Goal: Task Accomplishment & Management: Manage account settings

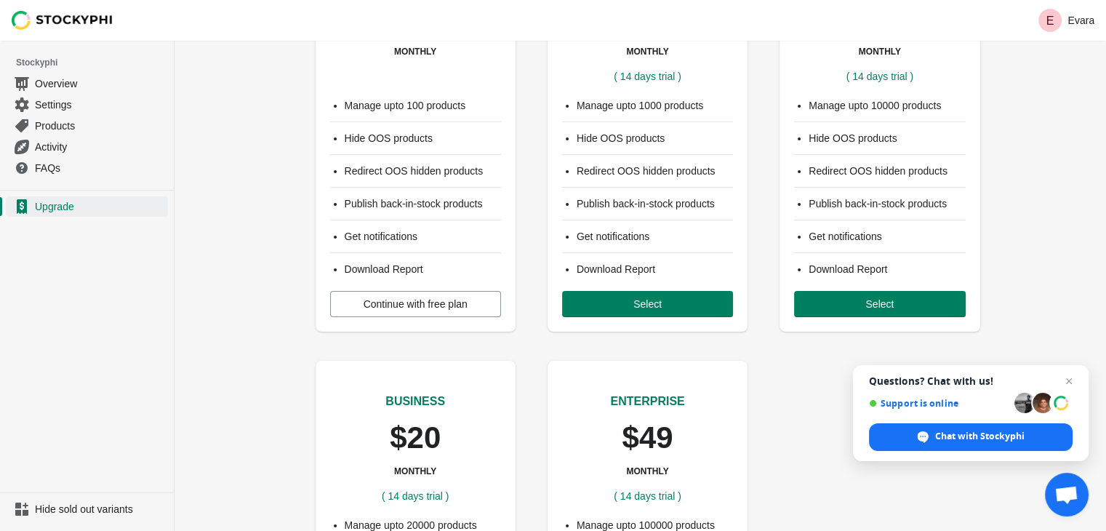
scroll to position [145, 0]
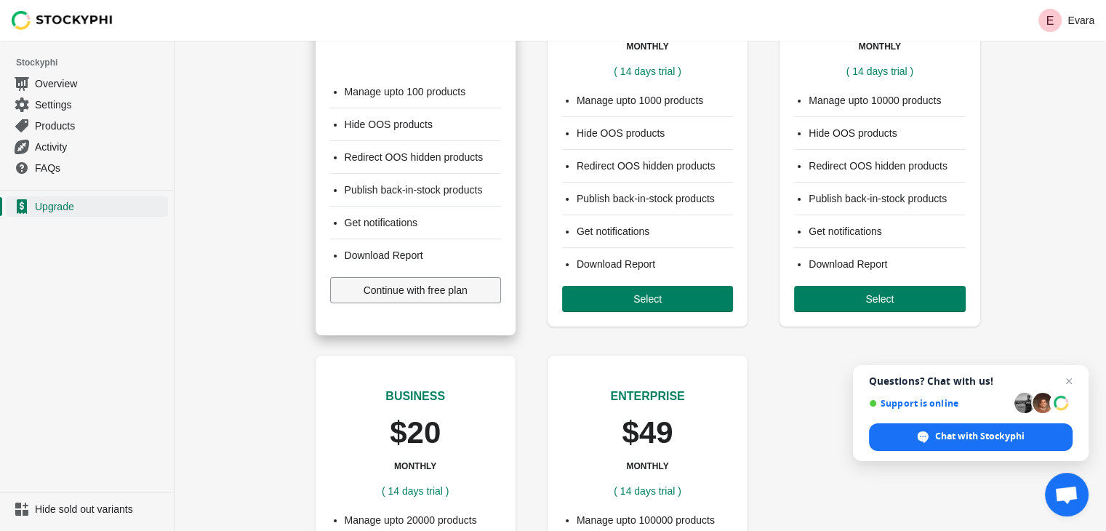
click at [394, 297] on button "Continue with free plan" at bounding box center [415, 290] width 171 height 26
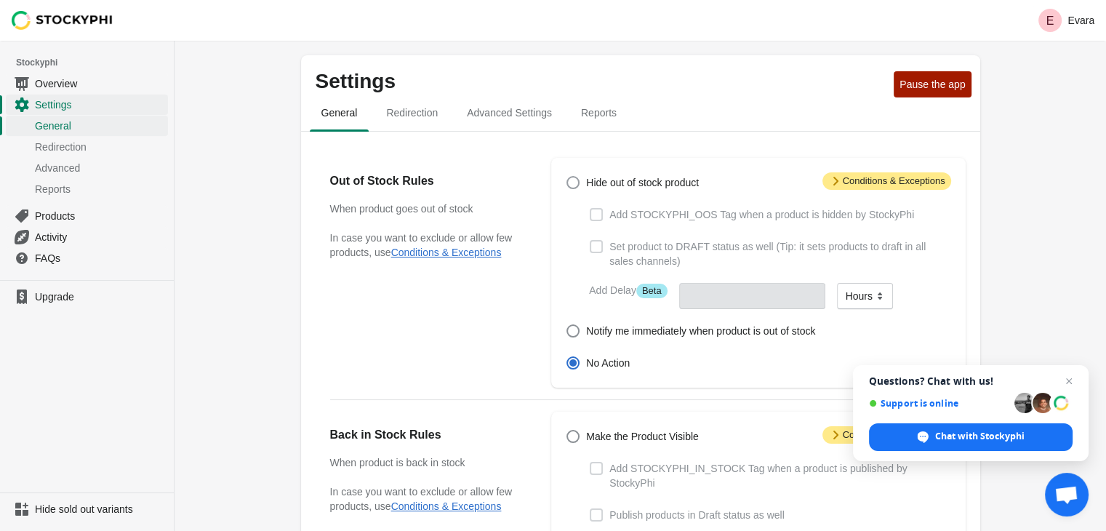
click at [576, 185] on span at bounding box center [573, 182] width 13 height 13
click at [567, 177] on input "Hide out of stock product" at bounding box center [567, 176] width 1 height 1
radio input "true"
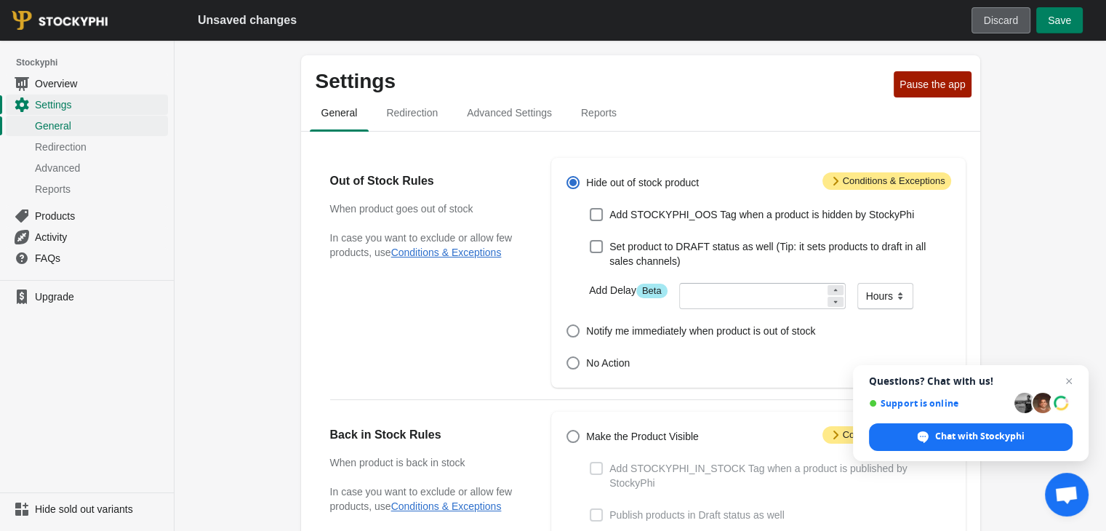
click at [1007, 27] on button "Discard" at bounding box center [1001, 20] width 59 height 26
radio input "false"
radio input "true"
